Goal: Use online tool/utility: Utilize a website feature to perform a specific function

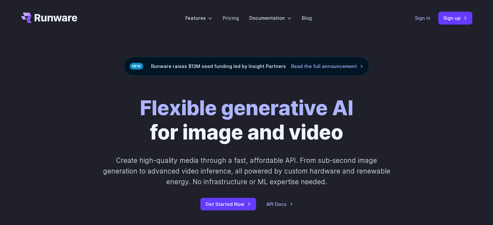
click at [422, 18] on link "Sign in" at bounding box center [423, 17] width 16 height 7
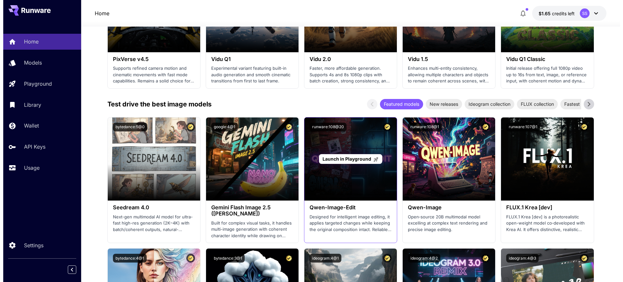
scroll to position [608, 0]
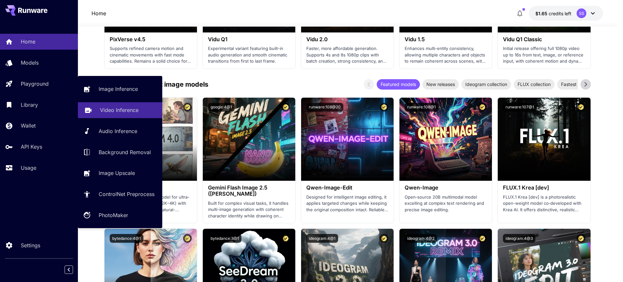
click at [121, 107] on p "Video Inference" at bounding box center [119, 110] width 39 height 8
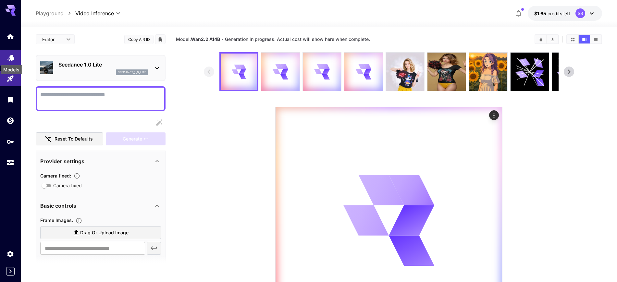
click at [10, 56] on icon "Models" at bounding box center [10, 56] width 7 height 6
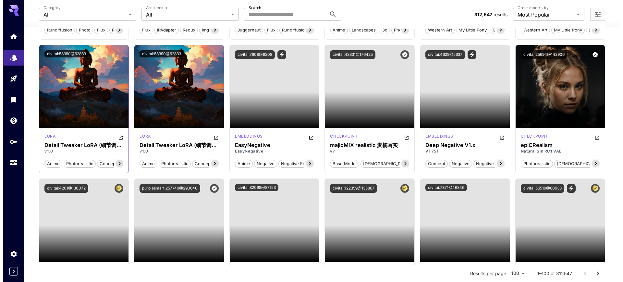
scroll to position [568, 0]
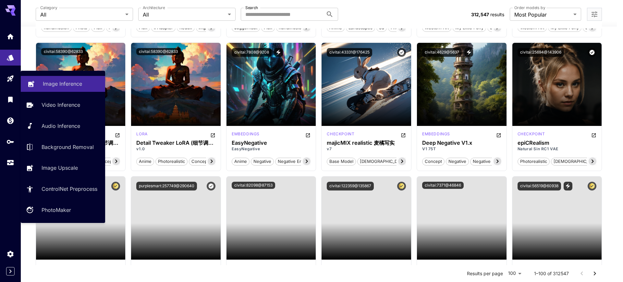
click at [57, 87] on p "Image Inference" at bounding box center [62, 84] width 39 height 8
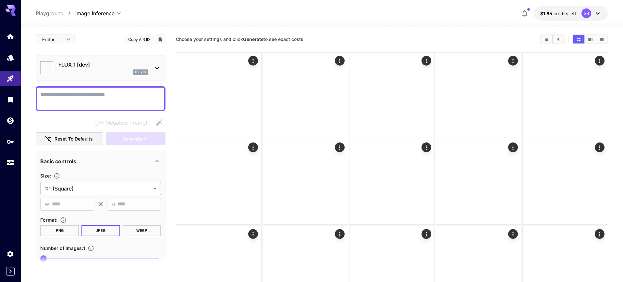
type input "**********"
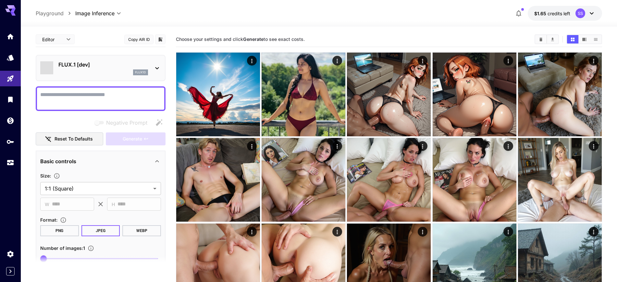
click at [88, 69] on div "flux1d" at bounding box center [103, 72] width 90 height 6
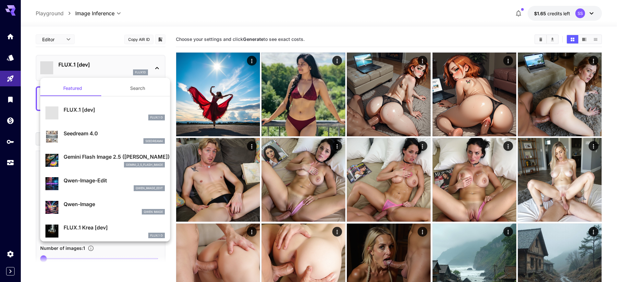
click at [88, 69] on div at bounding box center [311, 141] width 623 height 282
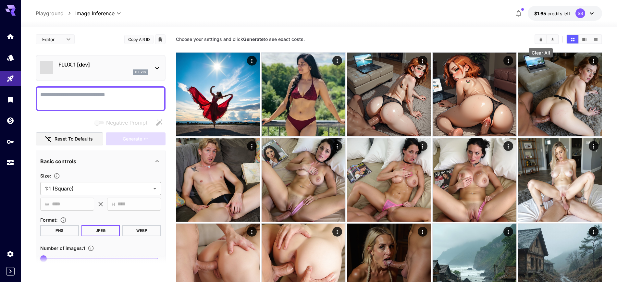
click at [539, 40] on icon "Clear All" at bounding box center [540, 39] width 5 height 5
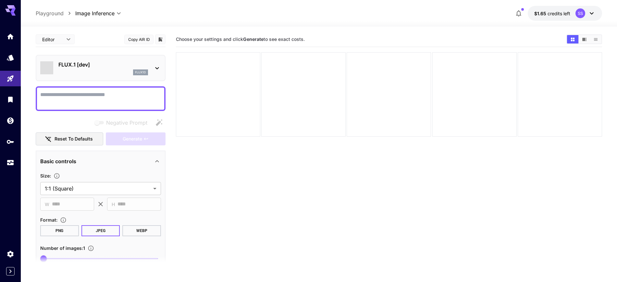
click at [87, 67] on p "FLUX.1 [dev]" at bounding box center [103, 65] width 90 height 8
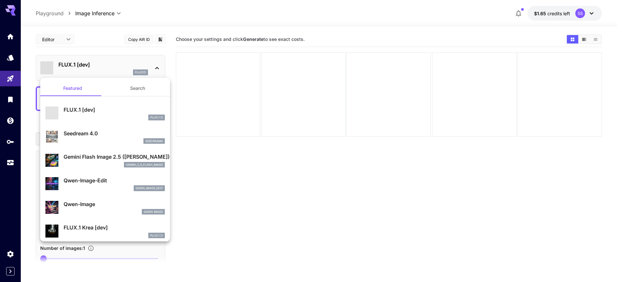
click at [115, 160] on p "Gemini Flash Image 2.5 ([PERSON_NAME])" at bounding box center [114, 157] width 101 height 8
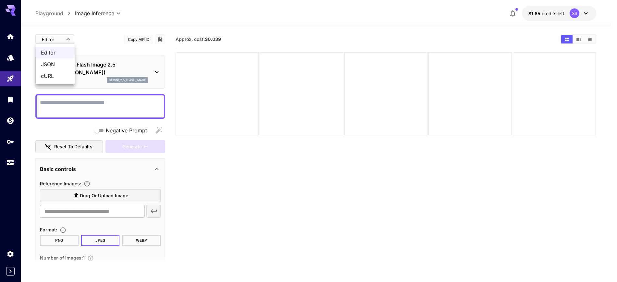
click at [58, 38] on body "**********" at bounding box center [308, 166] width 617 height 333
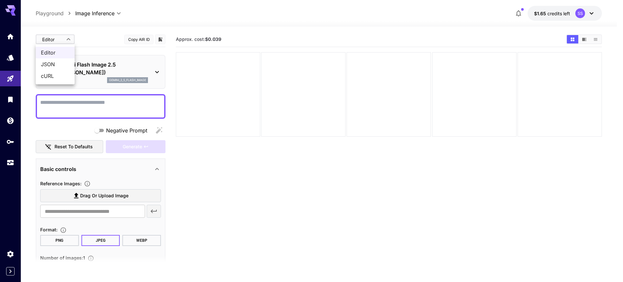
click at [53, 62] on span "JSON" at bounding box center [55, 64] width 29 height 8
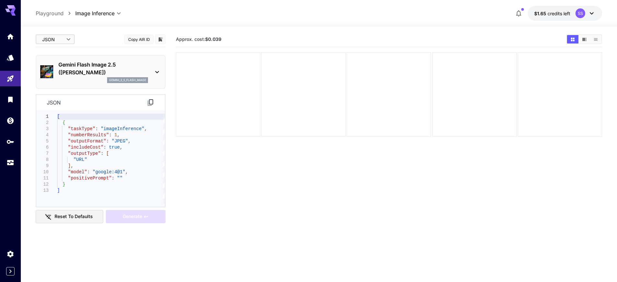
click at [54, 41] on body "**********" at bounding box center [308, 166] width 617 height 333
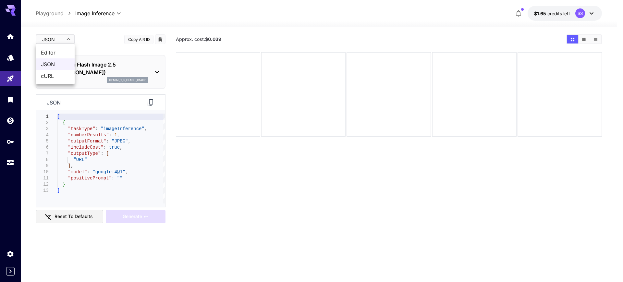
click at [53, 54] on span "Editor" at bounding box center [55, 53] width 29 height 8
type input "****"
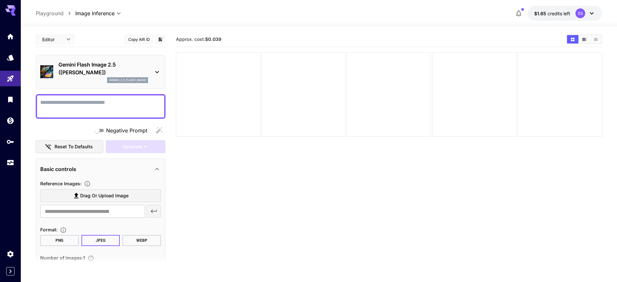
click at [106, 72] on p "Gemini Flash Image 2.5 ([PERSON_NAME])" at bounding box center [103, 69] width 90 height 16
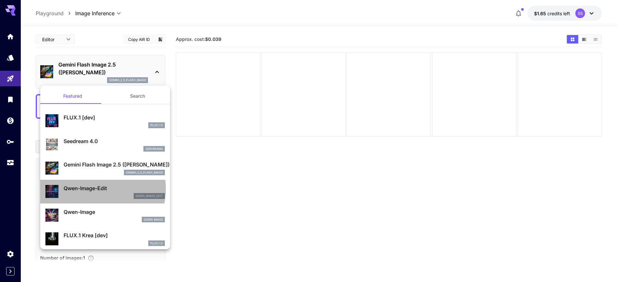
click at [90, 188] on p "Qwen-Image-Edit" at bounding box center [114, 188] width 101 height 8
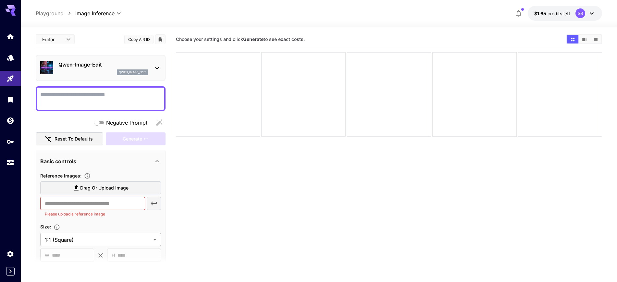
scroll to position [41, 0]
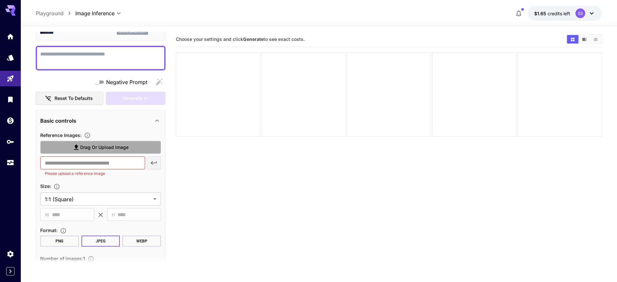
click at [96, 145] on span "Drag or upload image" at bounding box center [104, 147] width 48 height 8
click at [0, 0] on input "Drag or upload image" at bounding box center [0, 0] width 0 height 0
click at [96, 148] on span "Drag or upload image" at bounding box center [104, 147] width 48 height 8
click at [0, 0] on input "Drag or upload image" at bounding box center [0, 0] width 0 height 0
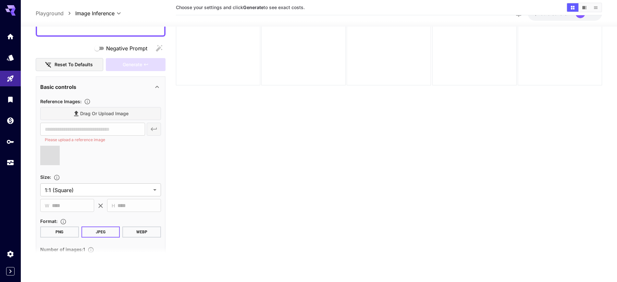
scroll to position [64, 0]
click at [91, 112] on div "Drag or upload image" at bounding box center [100, 114] width 121 height 13
click at [88, 94] on div "Basic controls" at bounding box center [100, 88] width 121 height 16
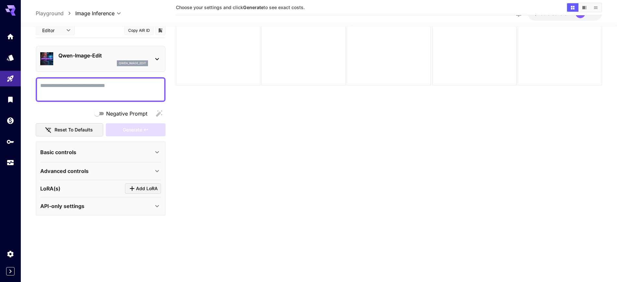
scroll to position [0, 0]
click at [87, 150] on div "Basic controls" at bounding box center [96, 152] width 113 height 8
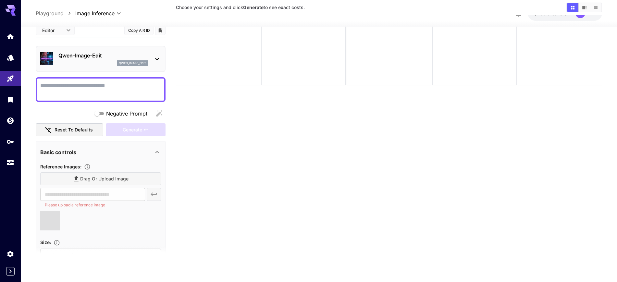
type input "**********"
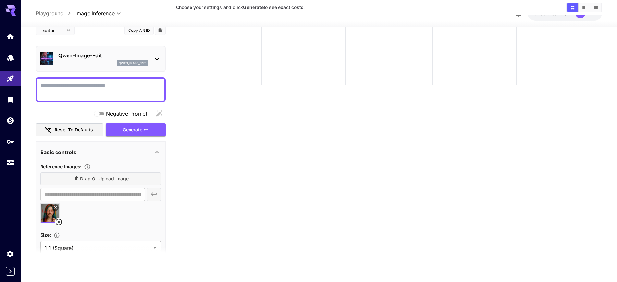
click at [101, 178] on div "Drag or upload image" at bounding box center [100, 178] width 121 height 13
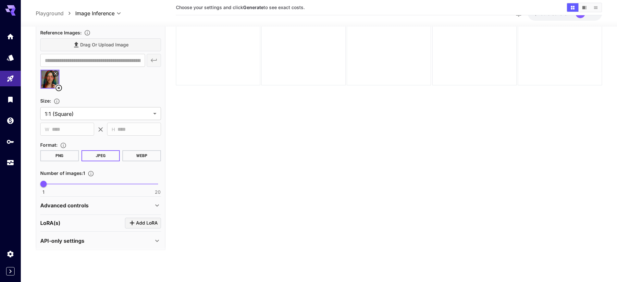
scroll to position [138, 0]
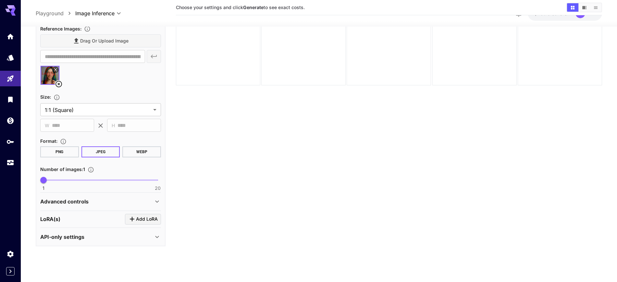
click at [73, 237] on p "API-only settings" at bounding box center [62, 237] width 44 height 8
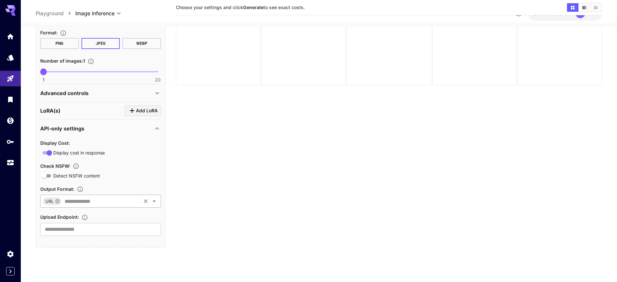
scroll to position [248, 0]
click at [55, 127] on p "API-only settings" at bounding box center [62, 127] width 44 height 8
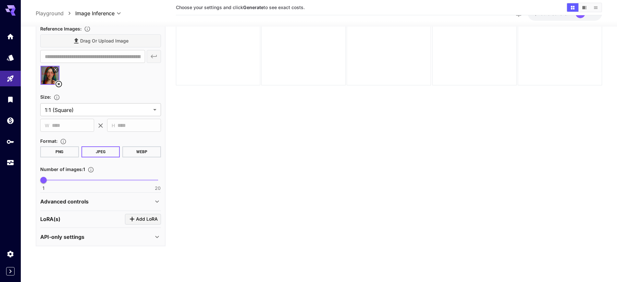
scroll to position [138, 0]
click at [67, 225] on div "LoRA(s) Add LoRA" at bounding box center [100, 219] width 121 height 17
click at [64, 203] on p "Advanced controls" at bounding box center [64, 202] width 48 height 8
click at [64, 202] on p "Advanced controls" at bounding box center [64, 202] width 48 height 8
click at [143, 219] on span "Add LoRA" at bounding box center [147, 219] width 22 height 8
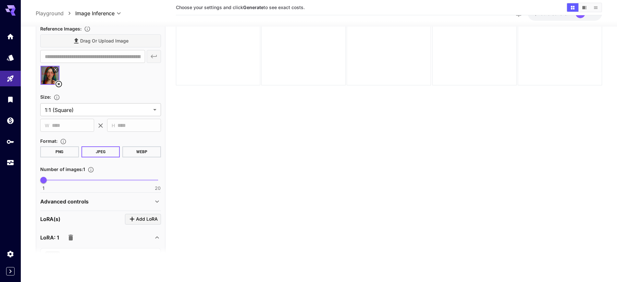
scroll to position [212, 0]
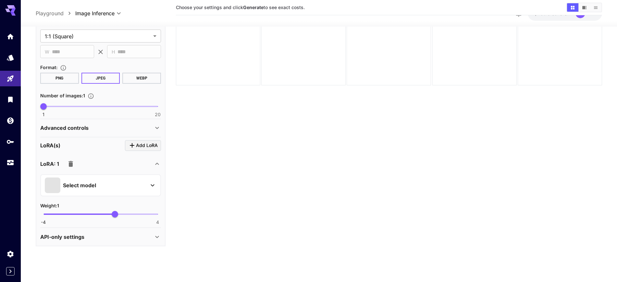
click at [98, 179] on div "Select model" at bounding box center [95, 185] width 101 height 16
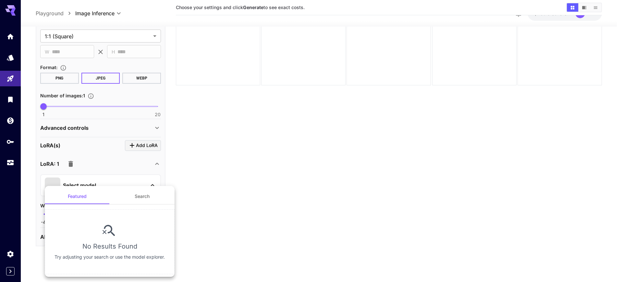
click at [136, 195] on button "Search" at bounding box center [142, 196] width 65 height 16
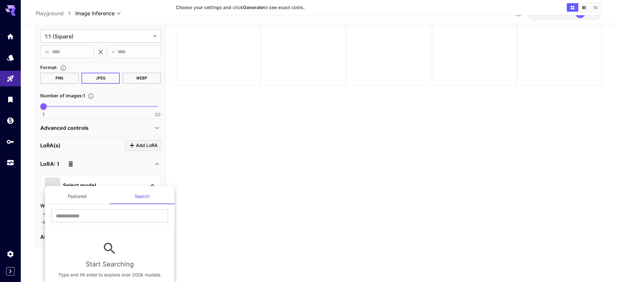
click at [136, 195] on button "Search" at bounding box center [142, 196] width 65 height 16
drag, startPoint x: 136, startPoint y: 195, endPoint x: 163, endPoint y: 184, distance: 29.2
click at [136, 195] on button "Search" at bounding box center [142, 196] width 65 height 16
click at [11, 39] on div at bounding box center [311, 141] width 623 height 282
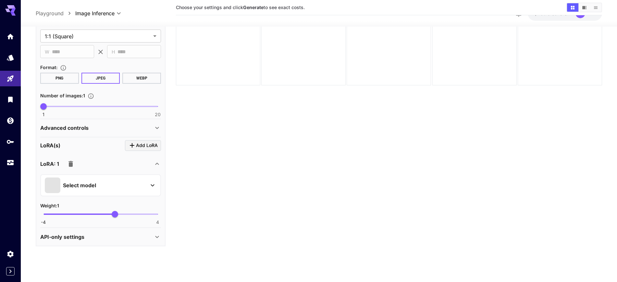
click at [11, 39] on div at bounding box center [308, 141] width 617 height 282
click at [7, 38] on icon "Home" at bounding box center [11, 35] width 8 height 8
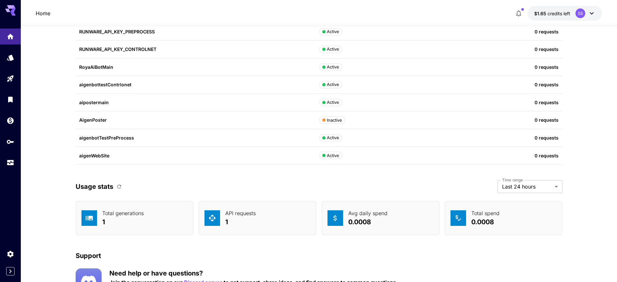
scroll to position [2052, 0]
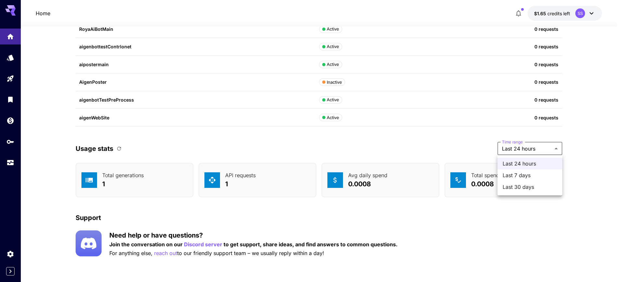
click at [514, 184] on span "Last 30 days" at bounding box center [530, 187] width 55 height 8
type input "*******"
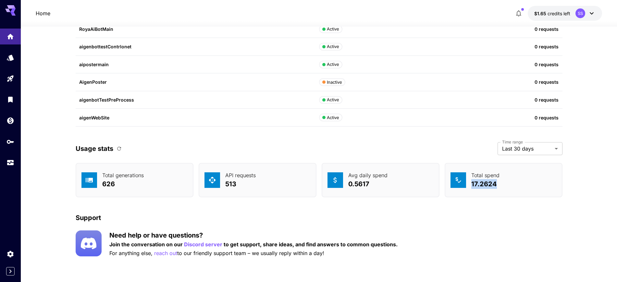
drag, startPoint x: 483, startPoint y: 184, endPoint x: 520, endPoint y: 182, distance: 37.0
click at [519, 183] on div "Total spend 17.2624" at bounding box center [503, 180] width 118 height 34
